Goal: Information Seeking & Learning: Learn about a topic

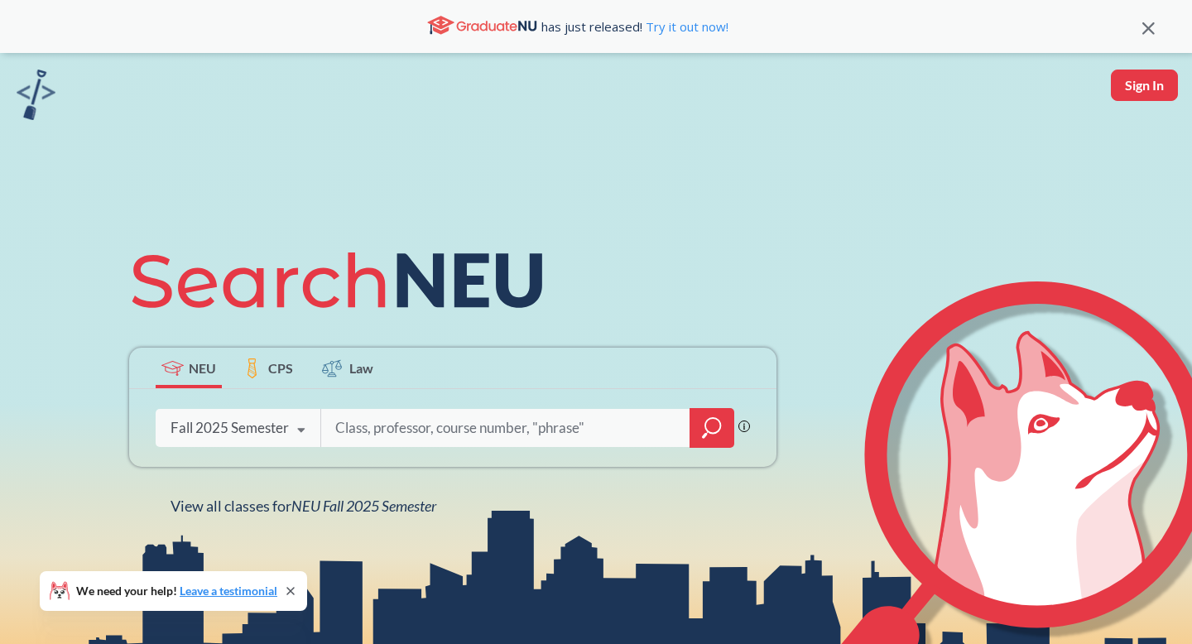
click at [432, 450] on div "Phrase search guarantees the exact search appears in the results. Ex. If you wa…" at bounding box center [452, 428] width 647 height 78
click at [288, 583] on div "We need your help! Leave a testimonial" at bounding box center [173, 591] width 267 height 40
click at [464, 439] on input "search" at bounding box center [506, 428] width 344 height 35
paste input "14863"
type input "14863"
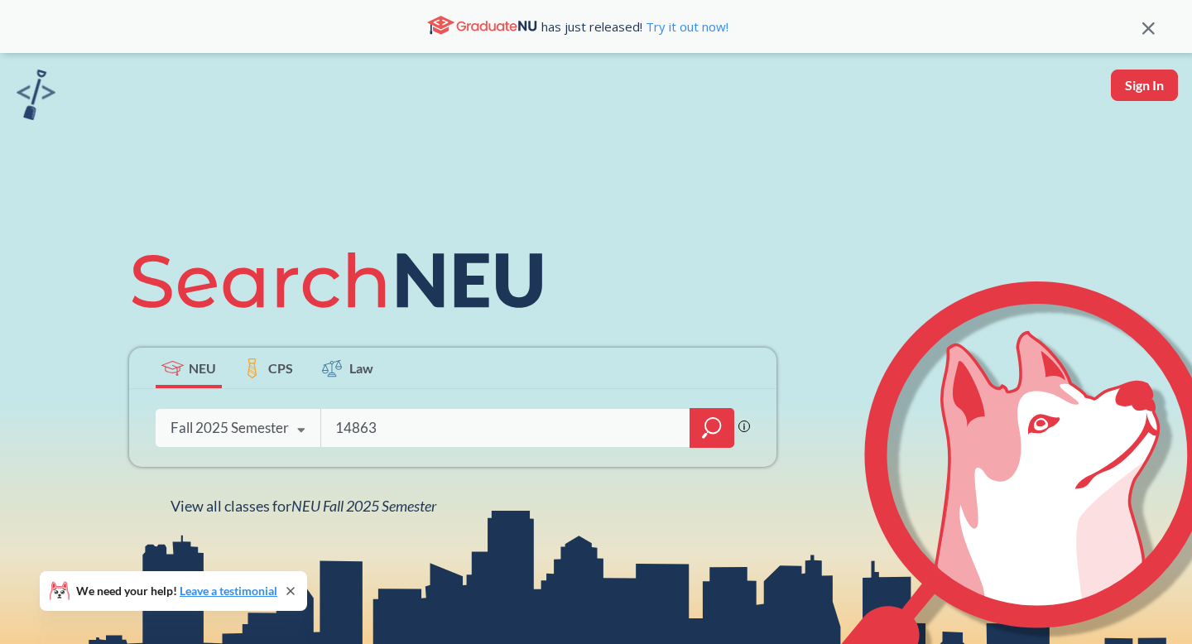
click at [714, 435] on icon "magnifying glass" at bounding box center [712, 427] width 20 height 23
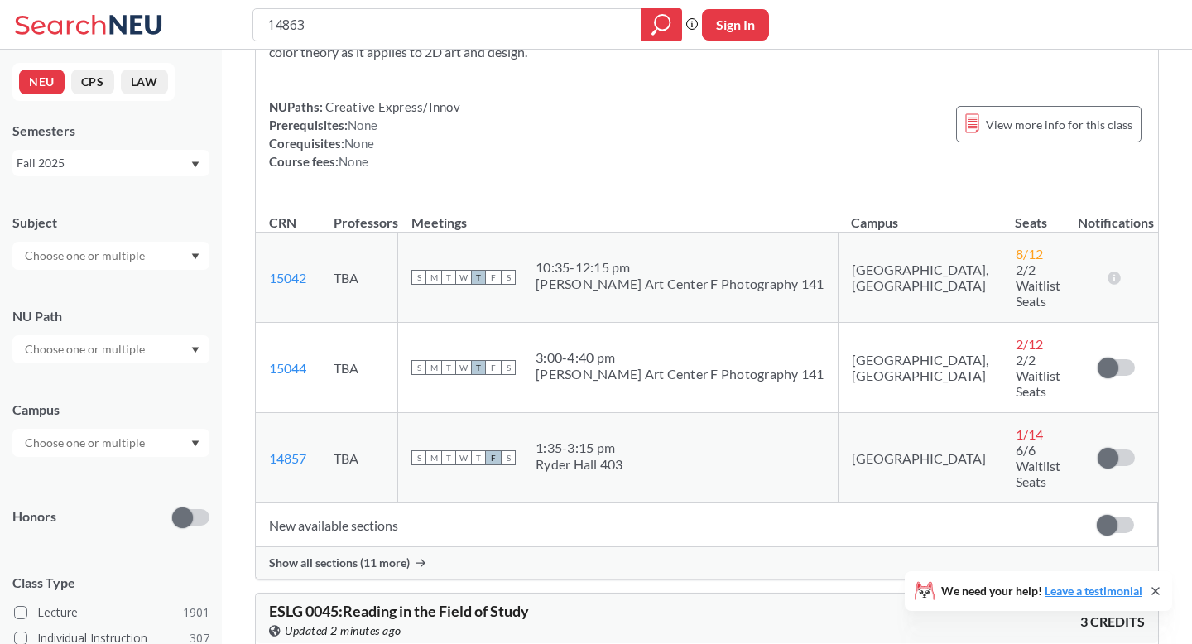
scroll to position [136, 0]
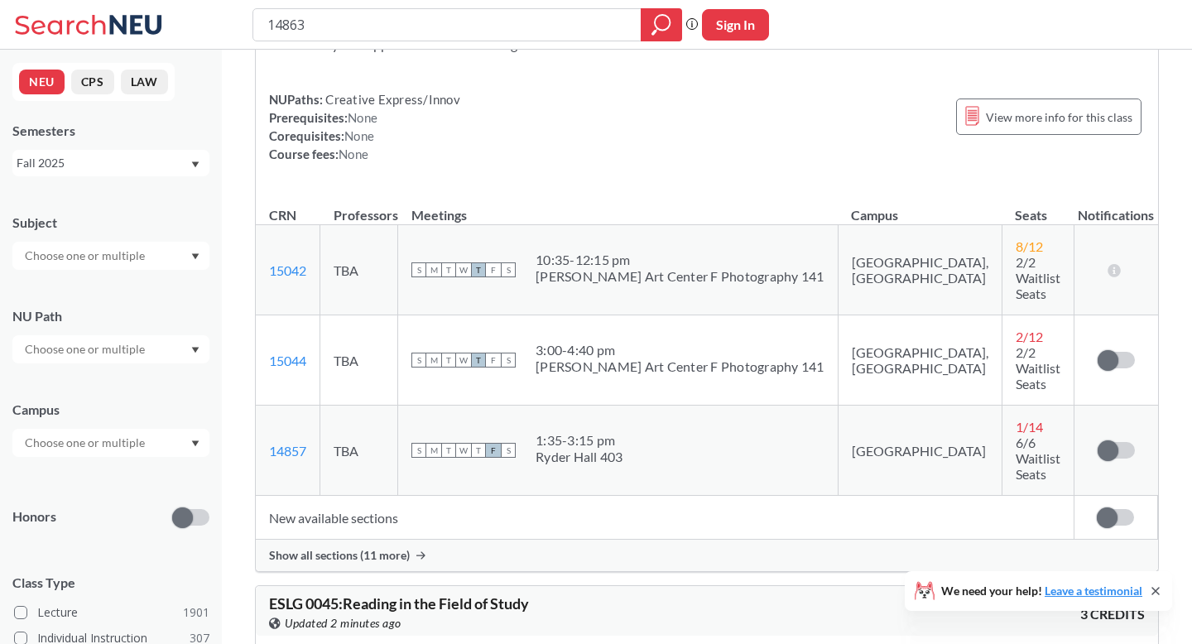
click at [376, 548] on span "Show all sections (11 more)" at bounding box center [339, 555] width 141 height 15
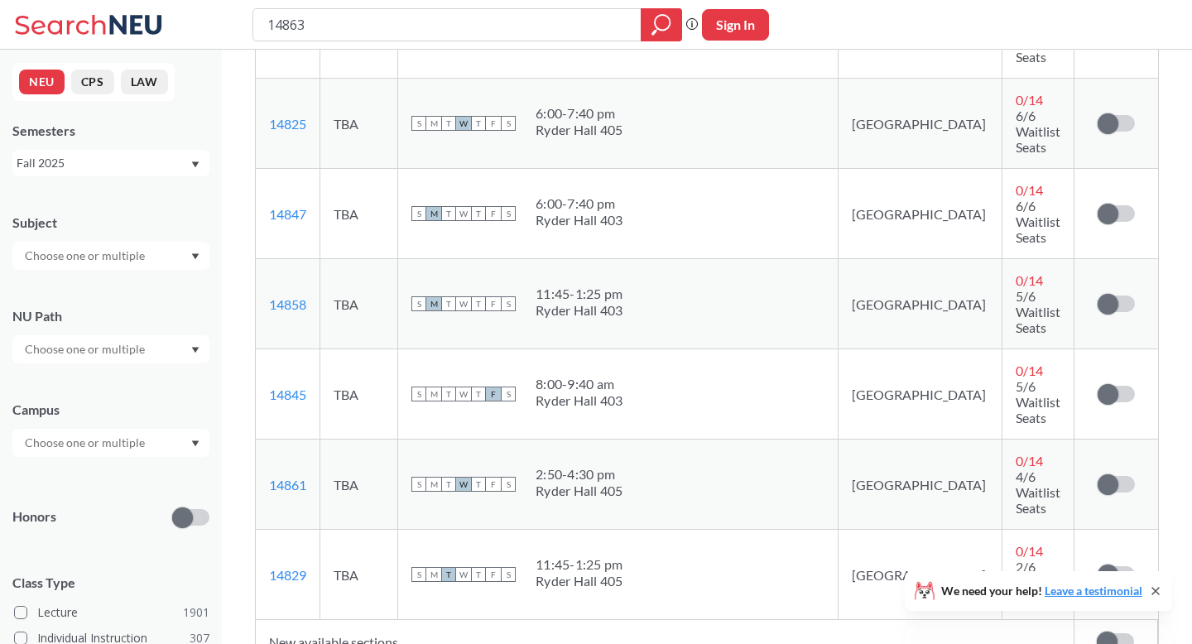
scroll to position [1003, 0]
drag, startPoint x: 925, startPoint y: 214, endPoint x: 978, endPoint y: 230, distance: 56.1
click at [1002, 531] on td "0 / 14 2/6 Waitlist Seats" at bounding box center [1038, 576] width 72 height 90
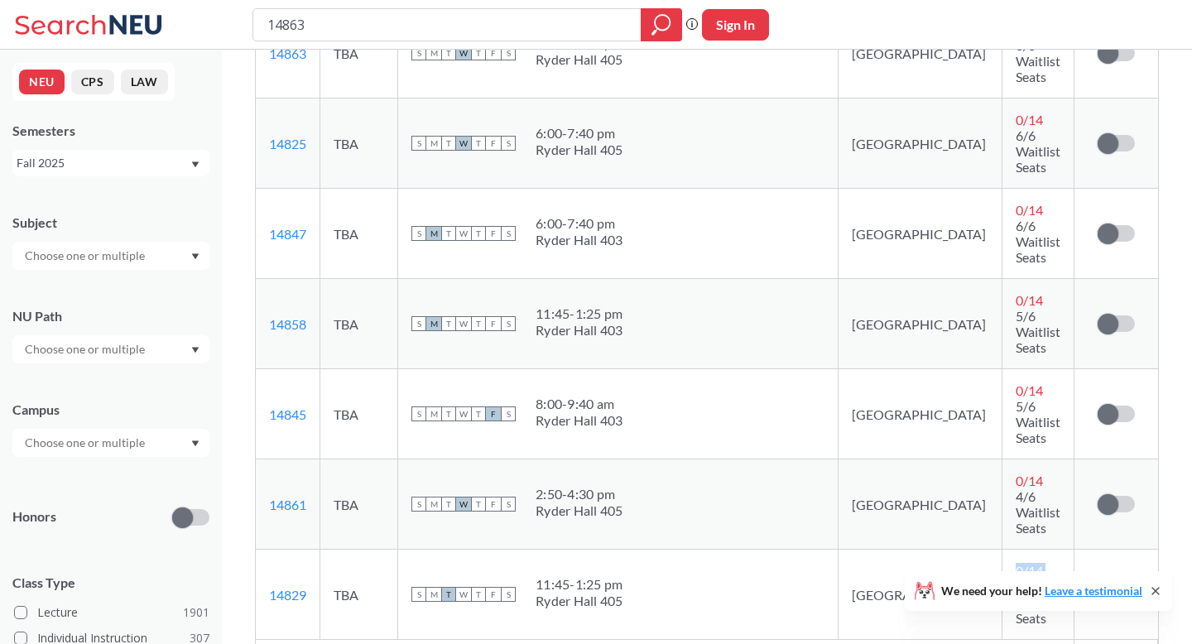
scroll to position [980, 0]
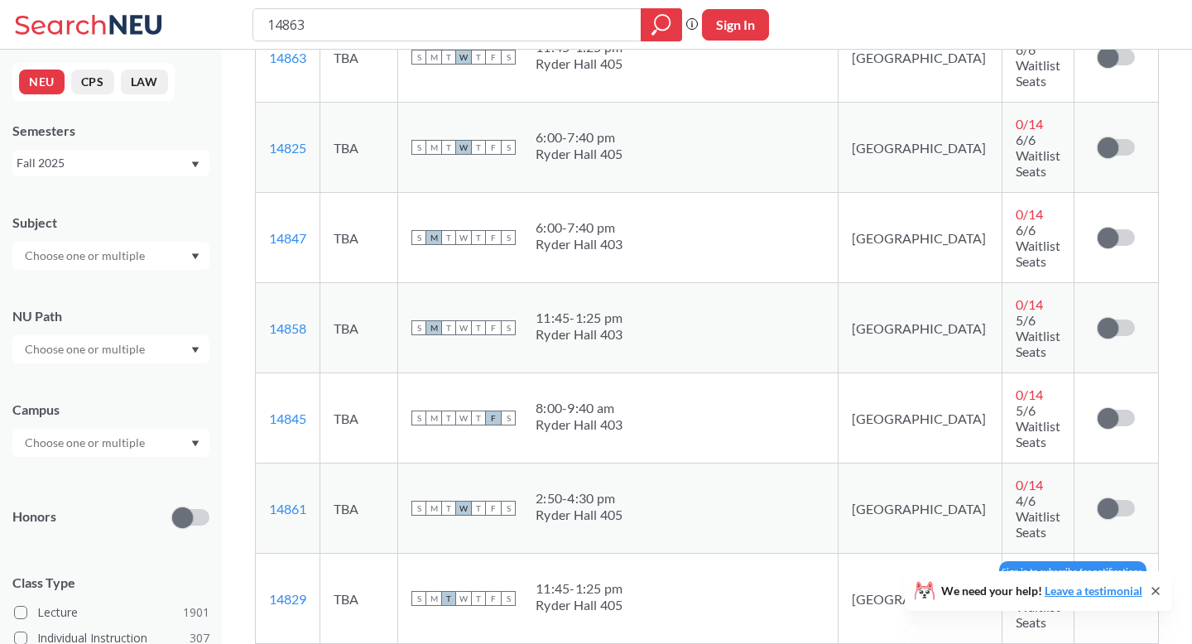
click at [1114, 590] on label at bounding box center [1116, 598] width 37 height 17
click at [1098, 590] on input "checkbox" at bounding box center [1098, 590] width 0 height 0
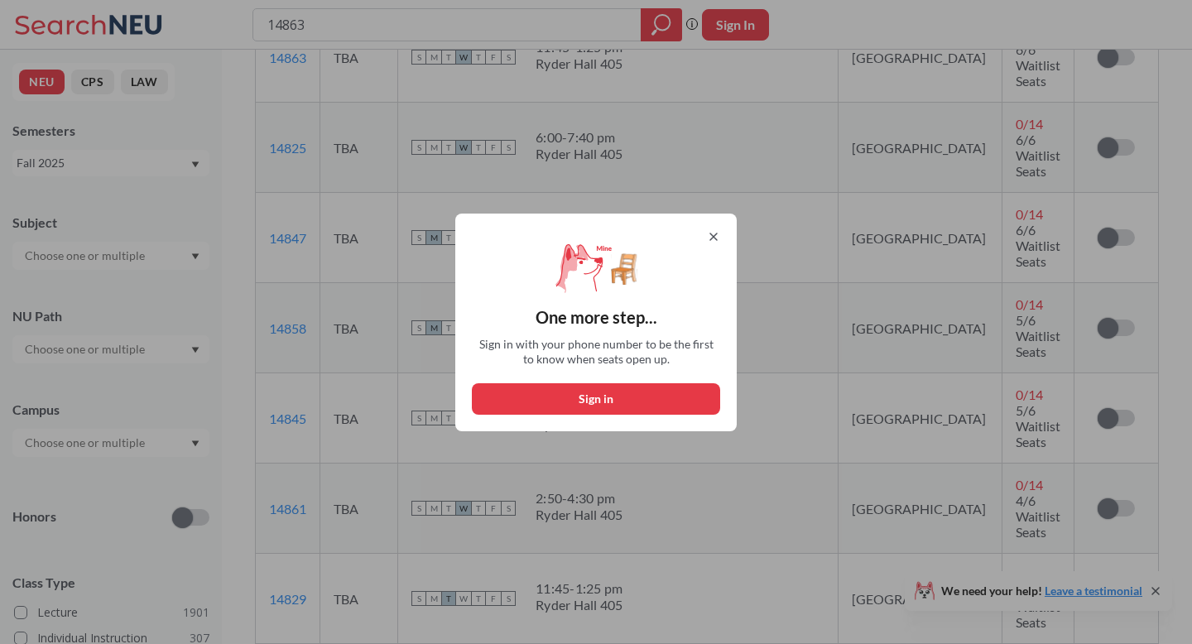
click at [541, 405] on button "Sign in" at bounding box center [596, 398] width 248 height 31
select select "US"
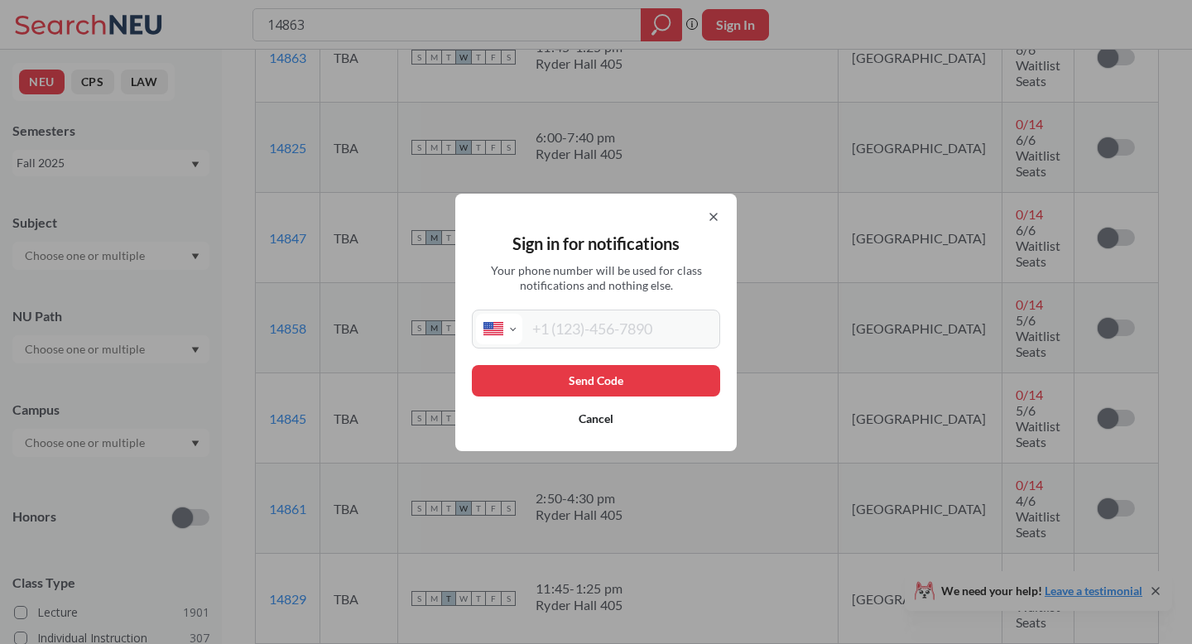
click at [604, 319] on input "tel" at bounding box center [619, 329] width 194 height 31
type input "[PHONE_NUMBER]"
click at [626, 377] on button "Send Code" at bounding box center [596, 380] width 248 height 31
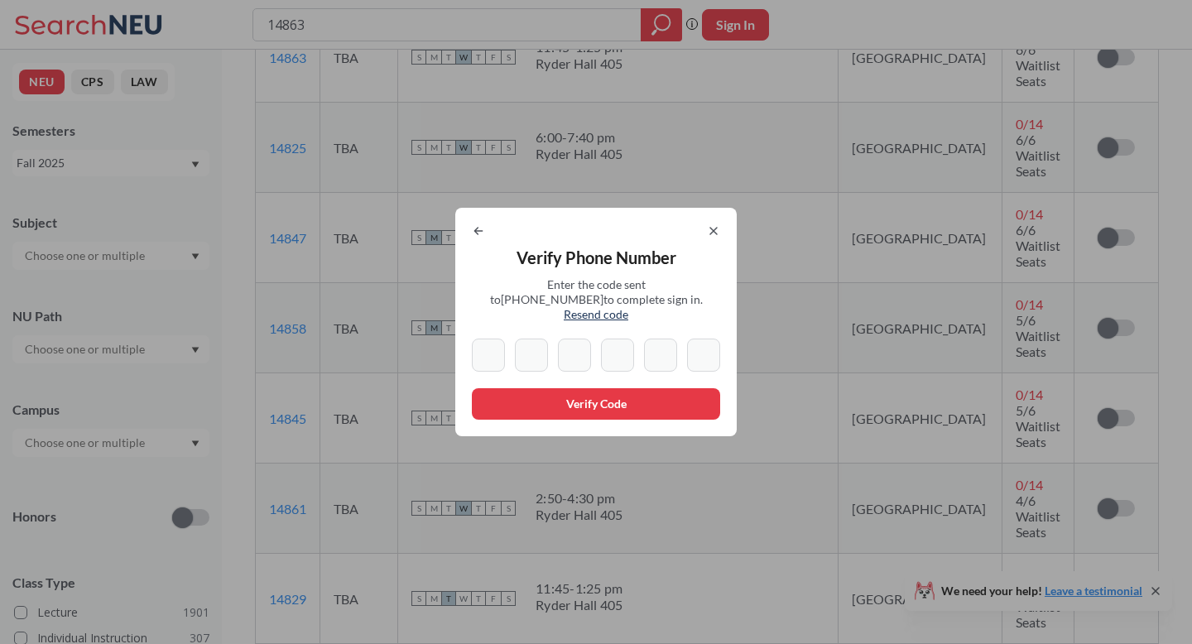
click at [490, 356] on input at bounding box center [488, 355] width 33 height 33
click at [530, 353] on input at bounding box center [531, 355] width 33 height 33
click at [488, 352] on input at bounding box center [488, 355] width 33 height 33
click at [498, 352] on input at bounding box center [488, 355] width 33 height 33
type input "1"
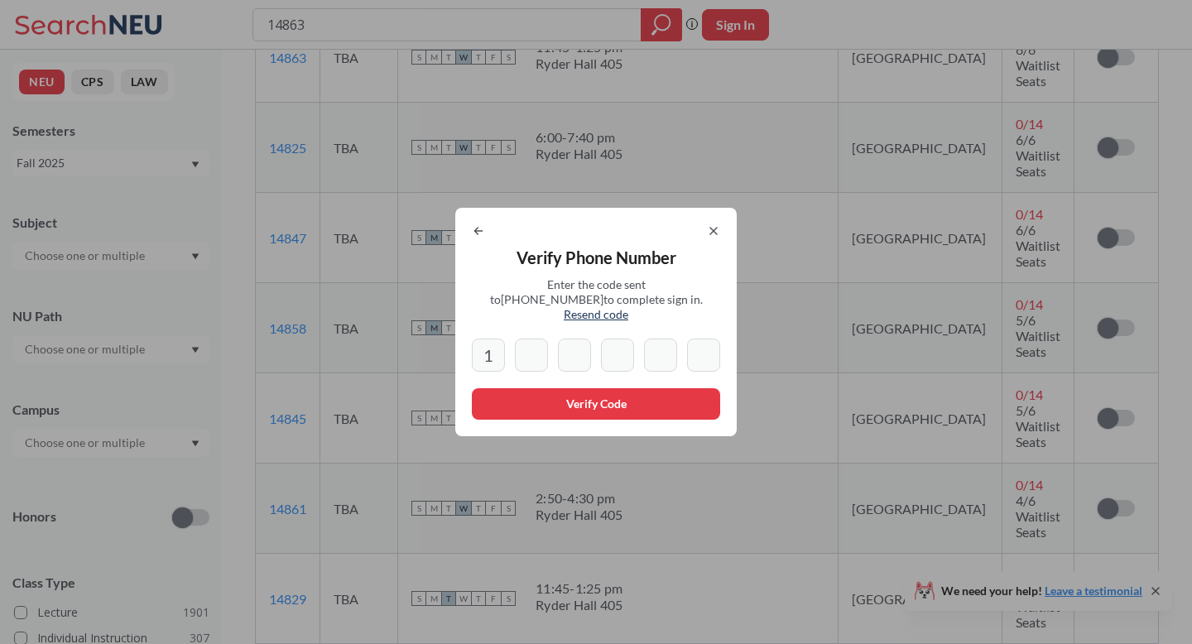
type input "4"
type input "6"
type input "5"
type input "2"
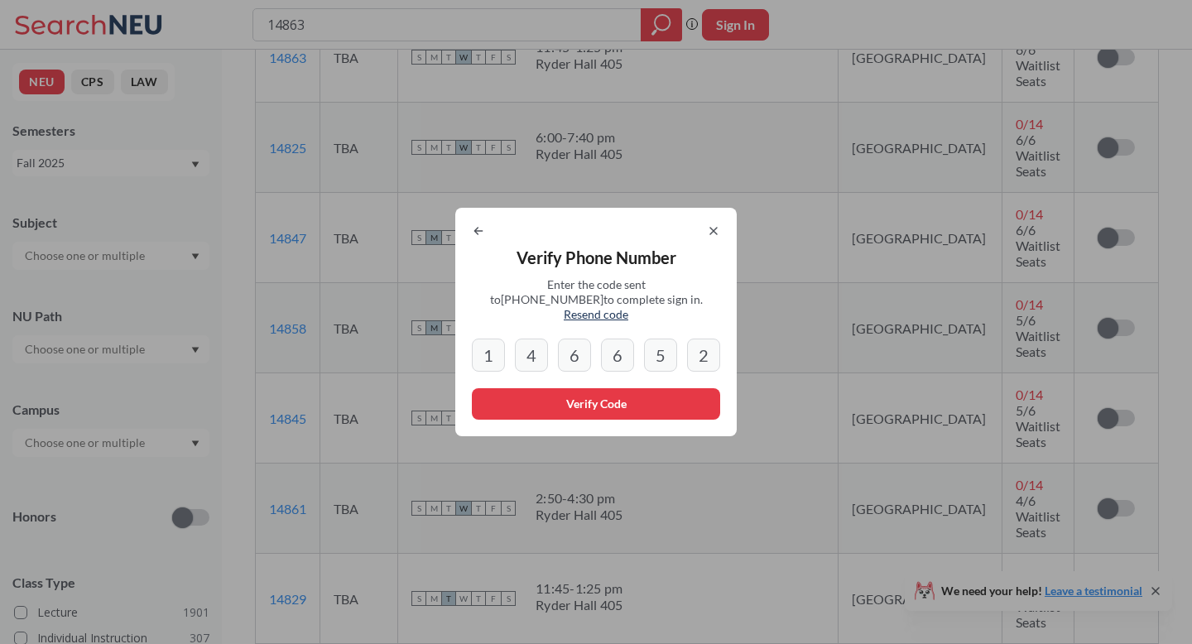
click at [495, 405] on button "Verify Code" at bounding box center [596, 403] width 248 height 31
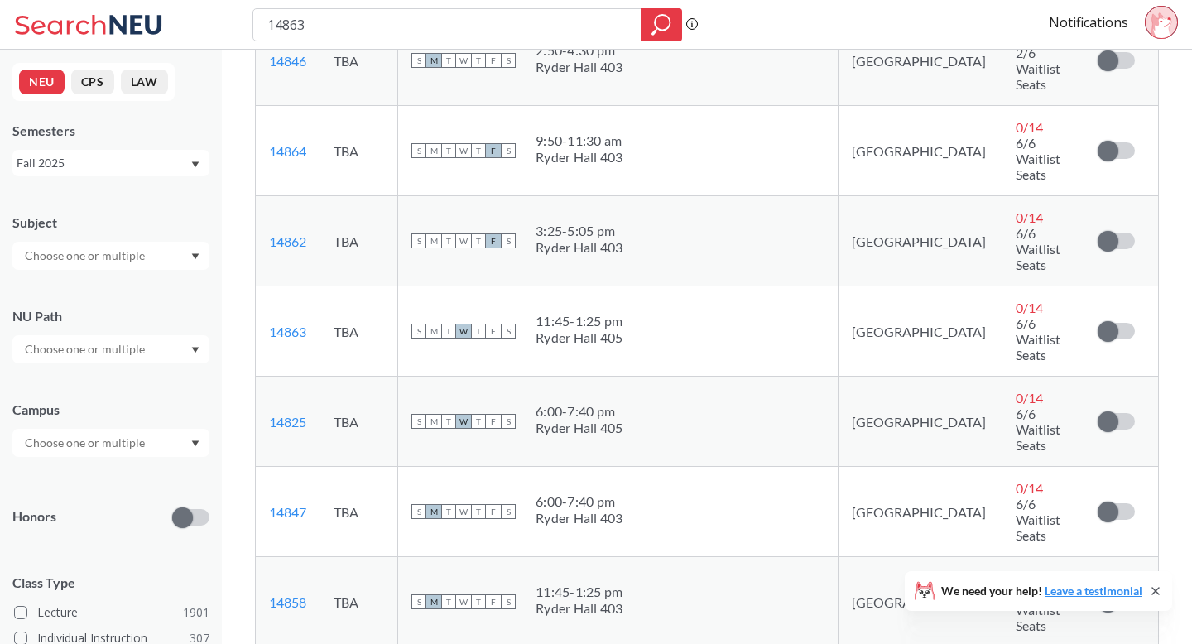
scroll to position [723, 0]
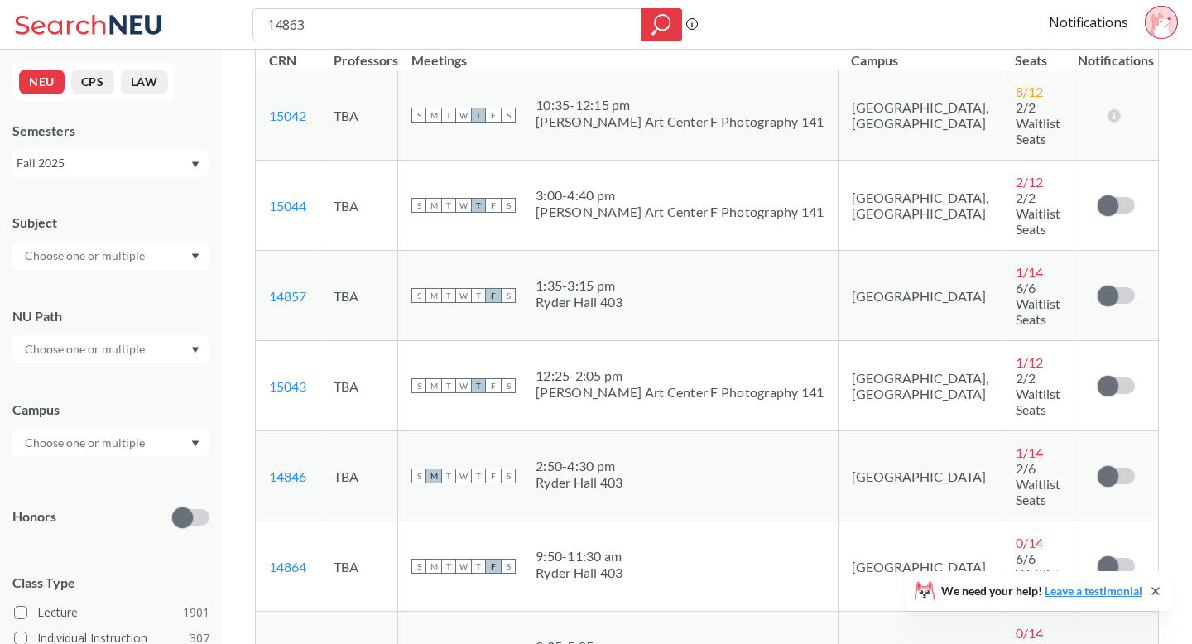
scroll to position [290, 0]
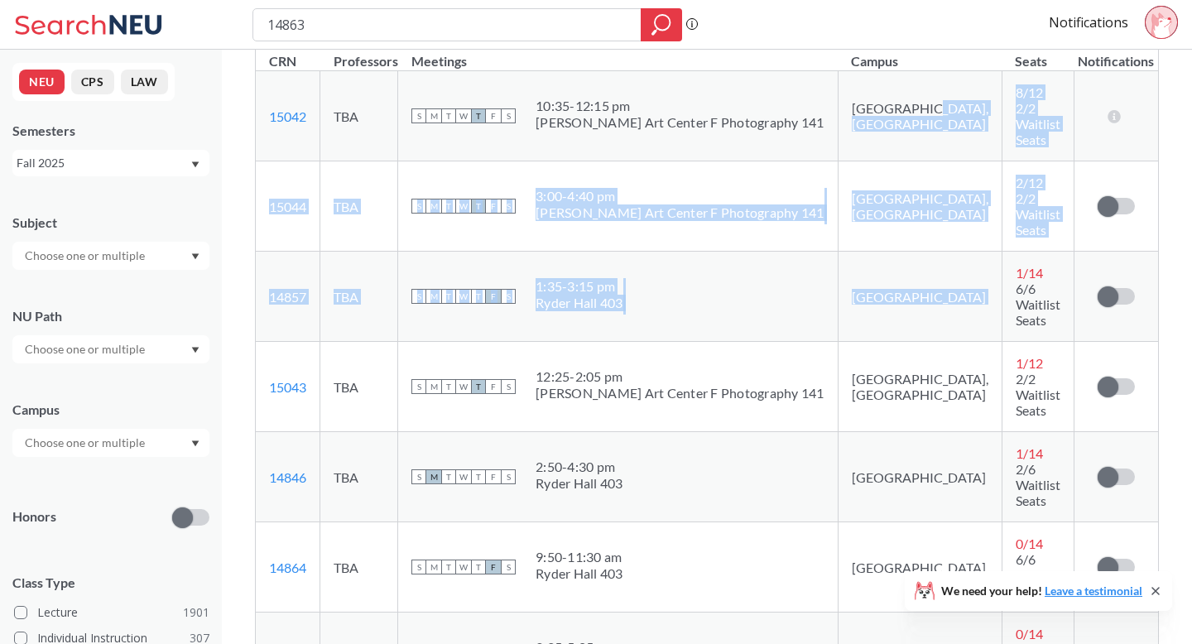
drag, startPoint x: 884, startPoint y: 97, endPoint x: 1014, endPoint y: 202, distance: 167.2
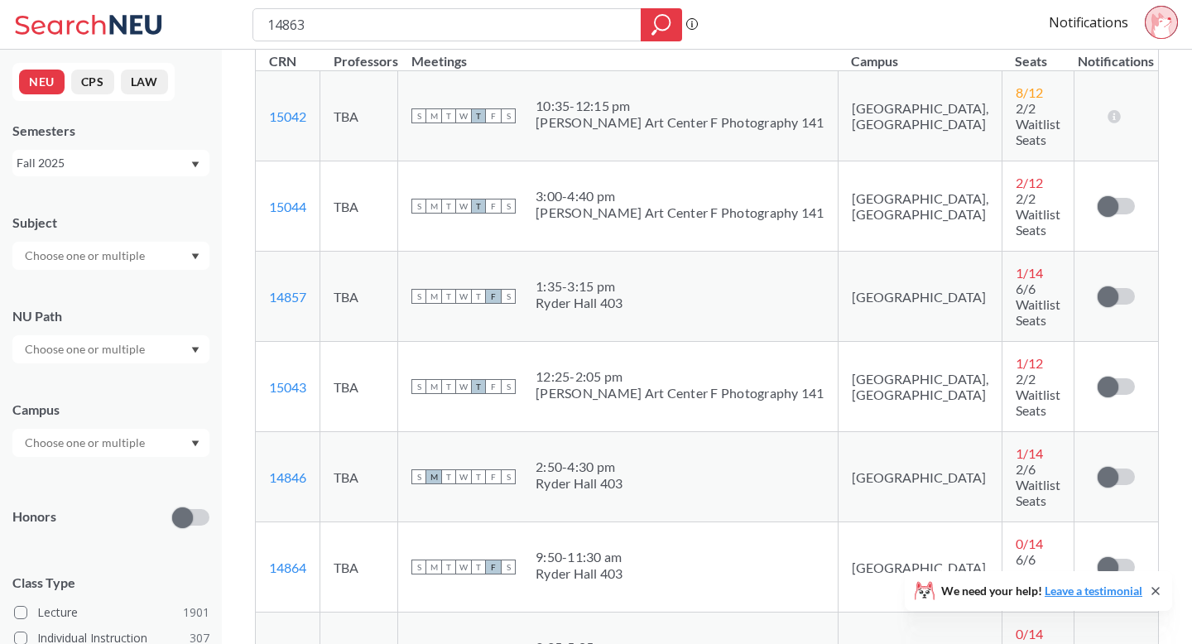
click at [1002, 252] on td "1 / 14 6/6 Waitlist Seats" at bounding box center [1038, 297] width 72 height 90
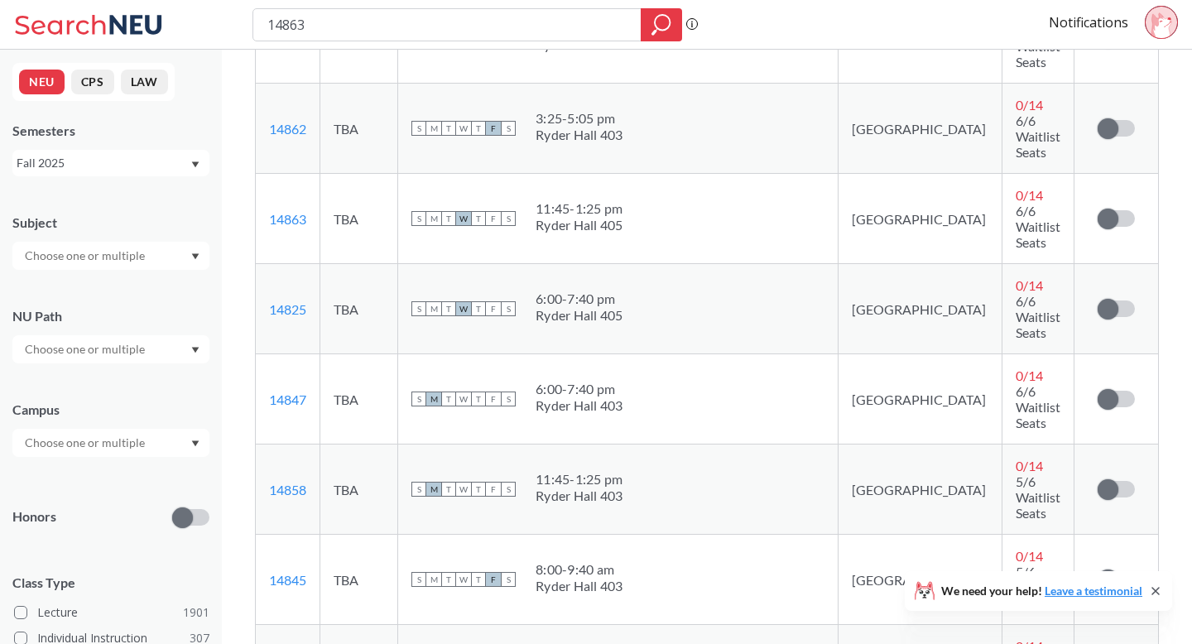
scroll to position [846, 0]
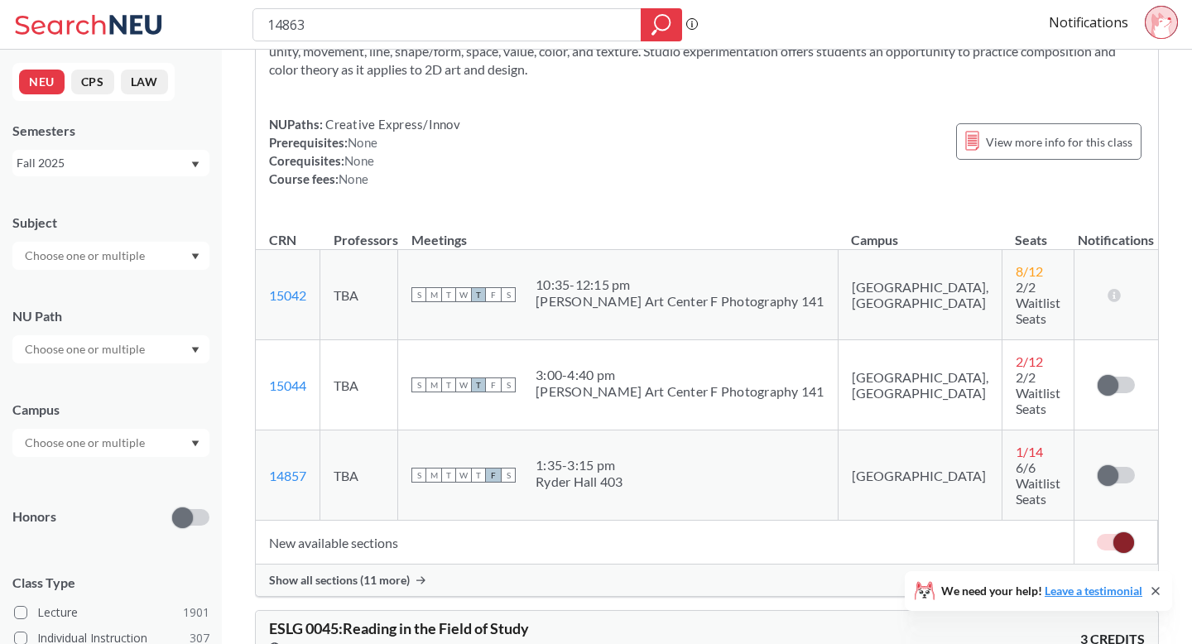
scroll to position [113, 0]
drag, startPoint x: 916, startPoint y: 401, endPoint x: 1022, endPoint y: 417, distance: 107.2
click at [1022, 429] on td "1 / 14 6/6 Waitlist Seats" at bounding box center [1038, 474] width 72 height 90
click at [1021, 458] on span "6/6 Waitlist Seats" at bounding box center [1038, 481] width 45 height 47
click at [516, 466] on span "S" at bounding box center [508, 473] width 15 height 15
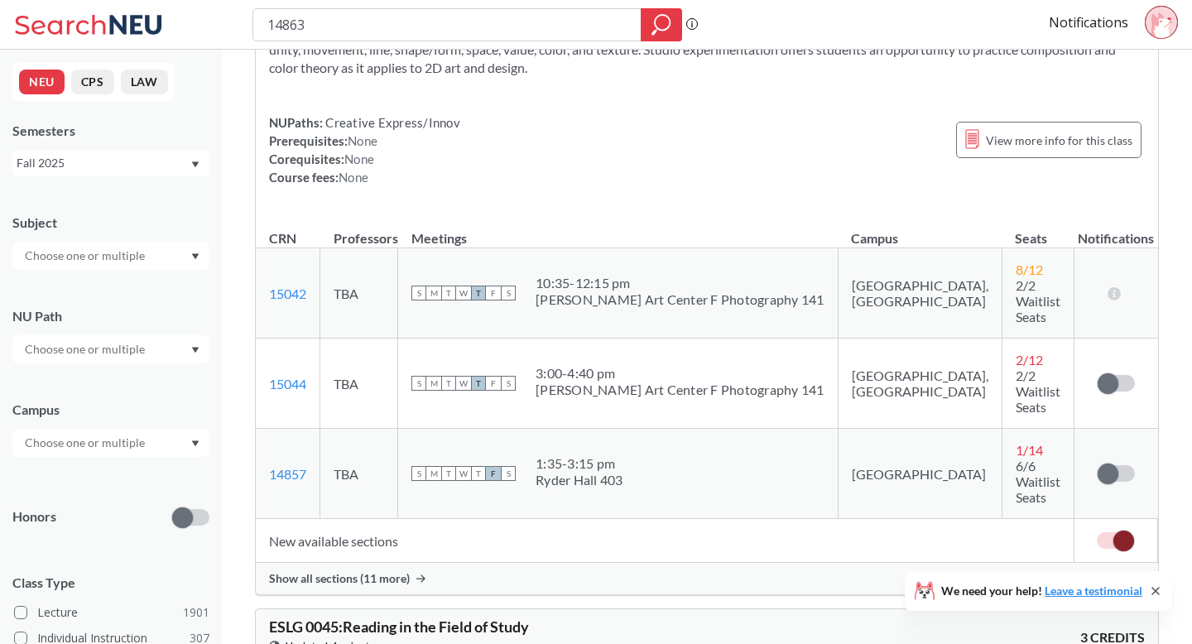
click at [266, 429] on td "14857 View this section on Banner." at bounding box center [288, 474] width 65 height 90
click at [281, 466] on link "14857" at bounding box center [287, 474] width 37 height 16
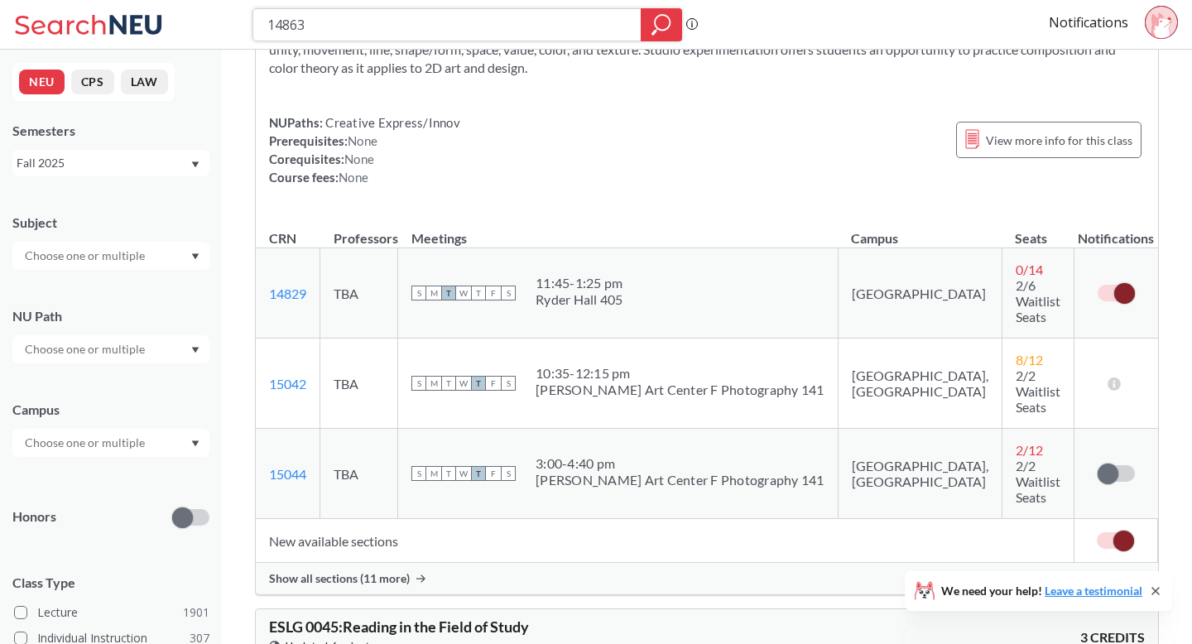
click at [425, 31] on input "14863" at bounding box center [447, 25] width 363 height 28
drag, startPoint x: 425, startPoint y: 30, endPoint x: 240, endPoint y: 29, distance: 184.6
click at [241, 29] on div "14863 Phrase search guarantees the exact search appears in the results. Ex. If …" at bounding box center [596, 25] width 1192 height 50
paste input "ENTR2206"
type input "ENTR2206"
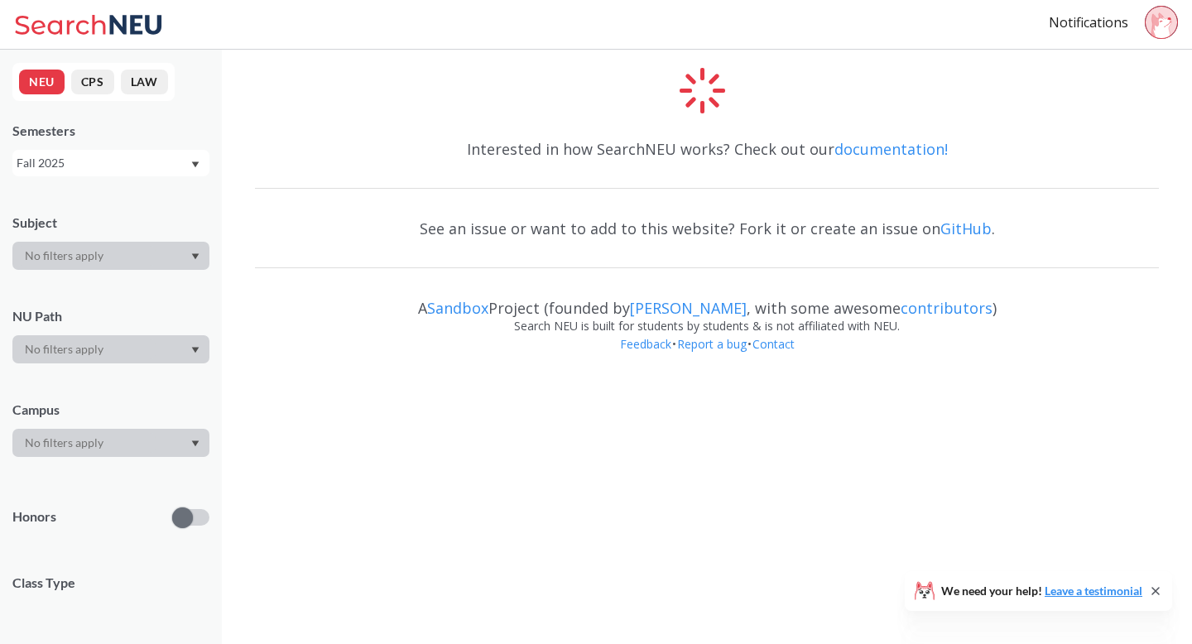
click at [74, 26] on icon at bounding box center [91, 24] width 154 height 33
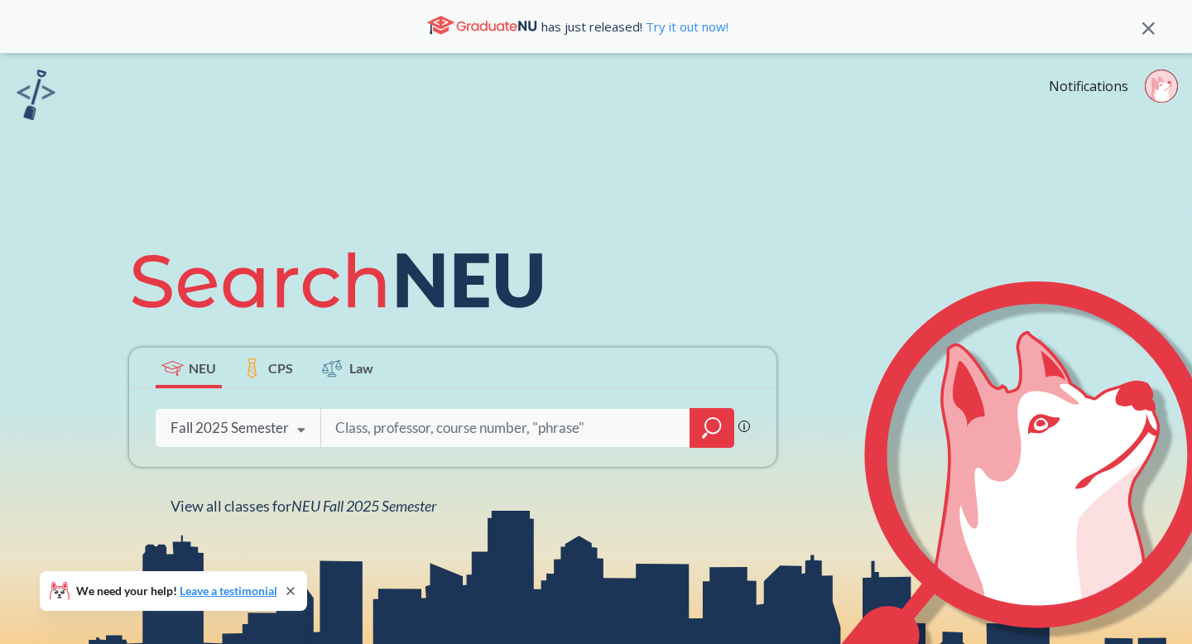
click at [391, 425] on input "search" at bounding box center [506, 428] width 344 height 35
type input "ENTR2206"
